Goal: Task Accomplishment & Management: Use online tool/utility

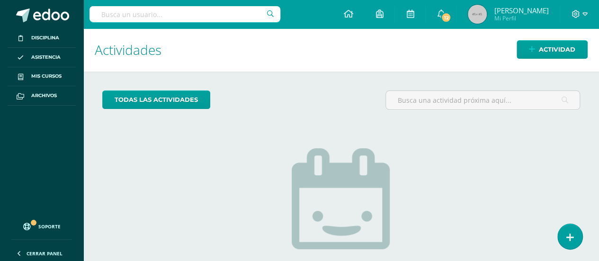
click at [473, 13] on img at bounding box center [477, 14] width 19 height 19
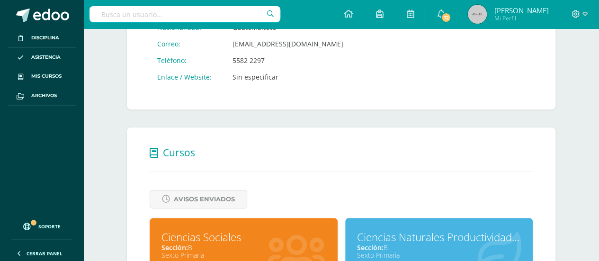
scroll to position [331, 0]
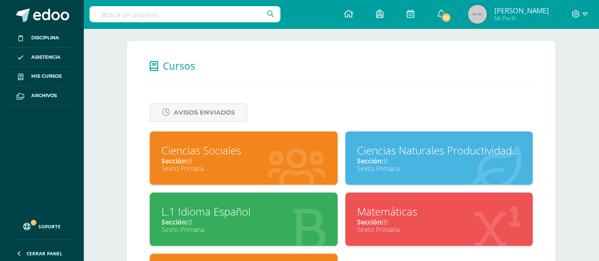
click at [259, 220] on div "Sección: B" at bounding box center [243, 221] width 164 height 9
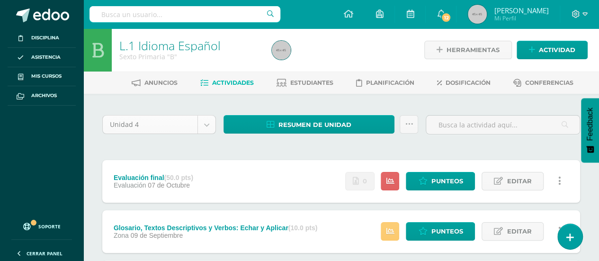
click at [206, 122] on body "Disciplina Asistencia Mis cursos Archivos Soporte Ayuda Reportar un problema Ce…" at bounding box center [299, 233] width 599 height 466
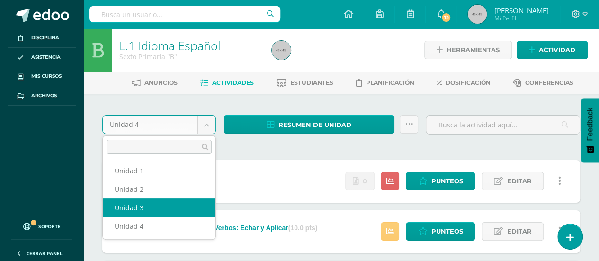
select select "Unidad 3"
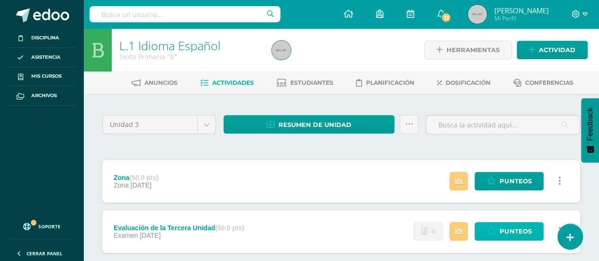
click at [507, 231] on span "Punteos" at bounding box center [515, 231] width 32 height 18
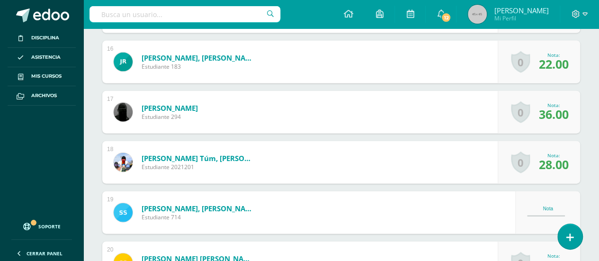
scroll to position [1088, 0]
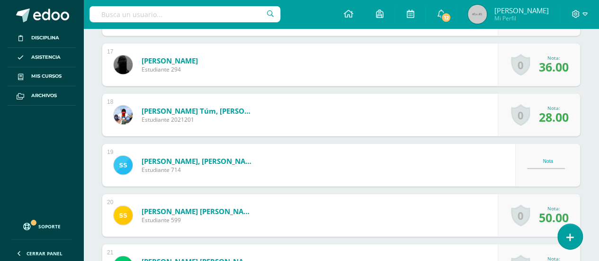
click at [543, 160] on div "Nota" at bounding box center [548, 161] width 42 height 5
click at [552, 160] on div "Nota" at bounding box center [548, 161] width 42 height 5
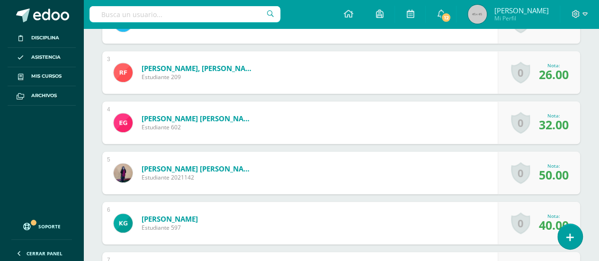
scroll to position [0, 0]
